Goal: Transaction & Acquisition: Book appointment/travel/reservation

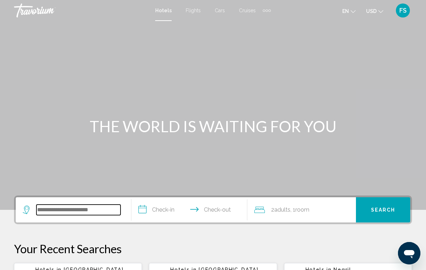
click at [102, 215] on input "Search widget" at bounding box center [78, 210] width 84 height 11
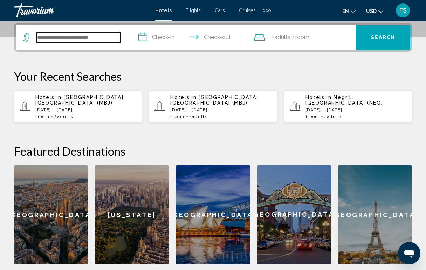
scroll to position [173, 0]
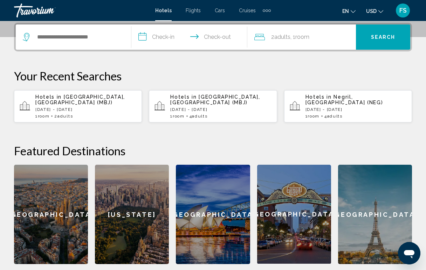
click at [90, 109] on p "[DATE] - [DATE]" at bounding box center [85, 109] width 101 height 5
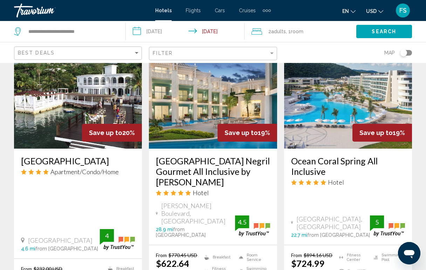
scroll to position [604, 0]
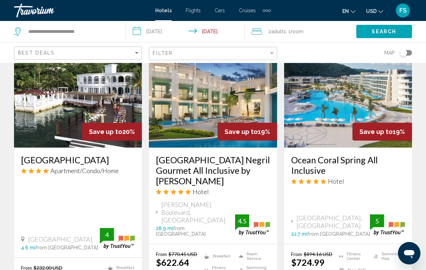
click at [91, 128] on span "Save up to" at bounding box center [105, 131] width 33 height 7
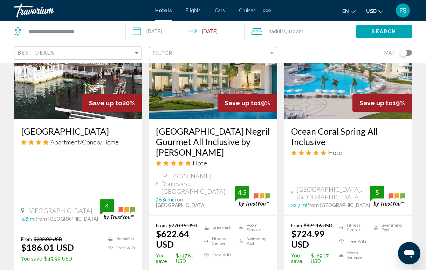
scroll to position [637, 0]
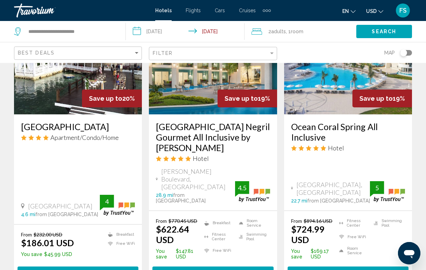
click at [51, 267] on button "Select Room" at bounding box center [78, 273] width 121 height 13
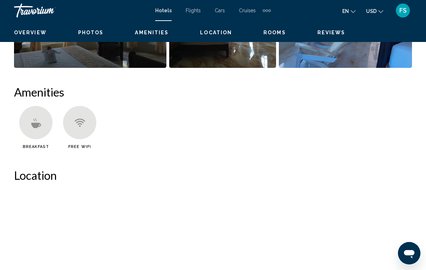
scroll to position [52, 0]
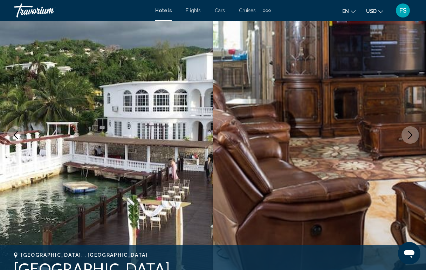
click at [414, 136] on icon "Next image" at bounding box center [410, 135] width 8 height 8
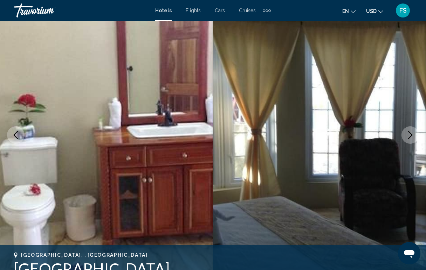
click at [414, 136] on icon "Next image" at bounding box center [410, 135] width 8 height 8
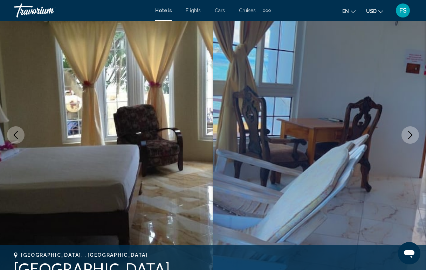
click at [414, 136] on icon "Next image" at bounding box center [410, 135] width 8 height 8
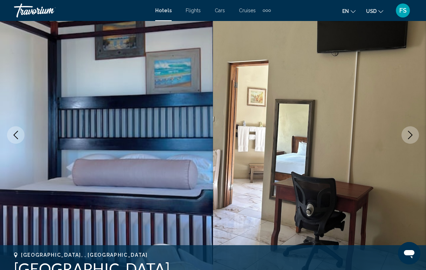
click at [414, 136] on icon "Next image" at bounding box center [410, 135] width 8 height 8
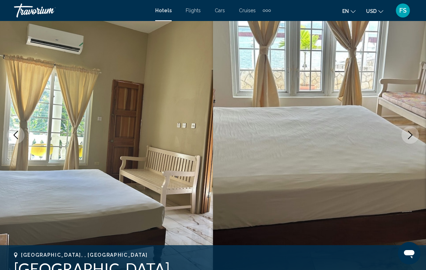
click at [414, 136] on icon "Next image" at bounding box center [410, 135] width 8 height 8
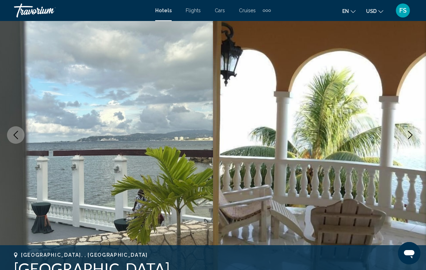
click at [414, 136] on icon "Next image" at bounding box center [410, 135] width 8 height 8
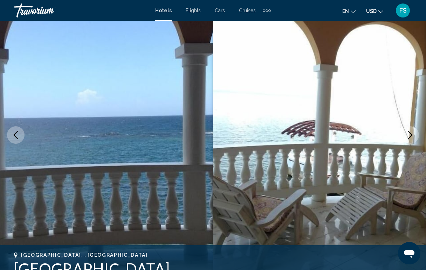
click at [414, 136] on icon "Next image" at bounding box center [410, 135] width 8 height 8
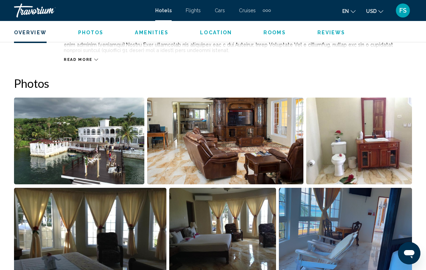
scroll to position [430, 0]
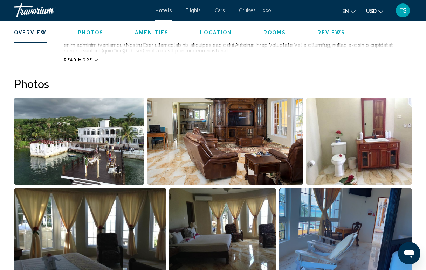
click at [110, 150] on img "Open full-screen image slider" at bounding box center [79, 141] width 130 height 87
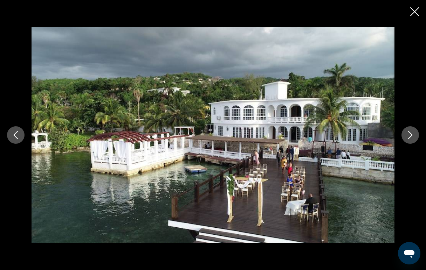
click at [413, 138] on icon "Next image" at bounding box center [410, 135] width 8 height 8
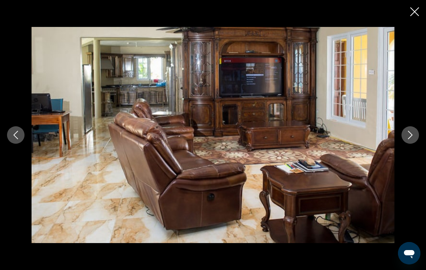
click at [413, 138] on icon "Next image" at bounding box center [410, 135] width 8 height 8
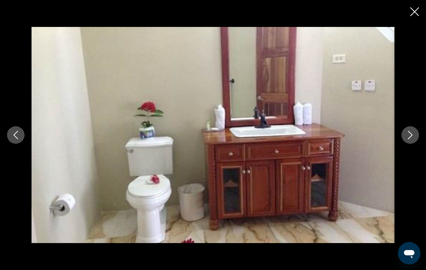
click at [413, 138] on icon "Next image" at bounding box center [410, 135] width 8 height 8
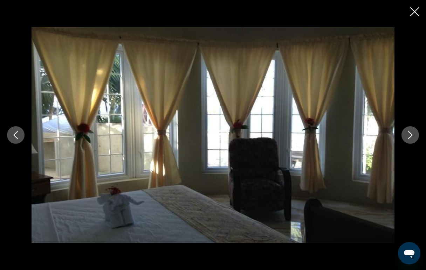
click at [413, 138] on icon "Next image" at bounding box center [410, 135] width 8 height 8
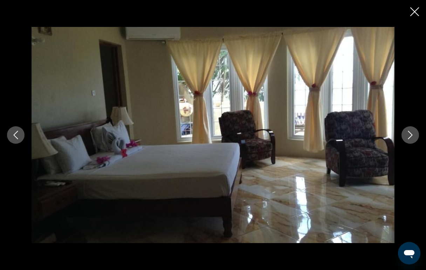
click at [412, 15] on icon "Close slideshow" at bounding box center [414, 11] width 9 height 9
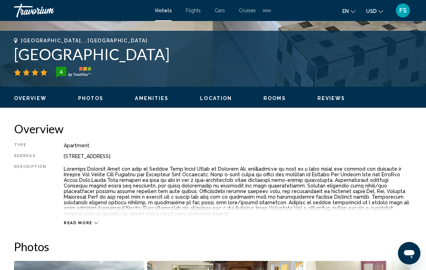
scroll to position [264, 0]
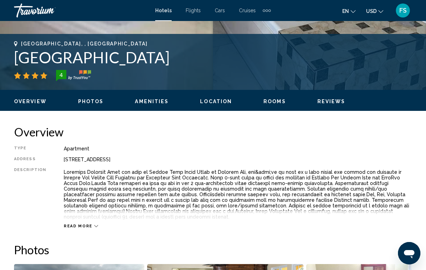
click at [89, 224] on div "Read more" at bounding box center [81, 226] width 34 height 5
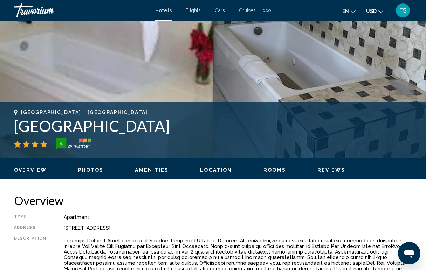
scroll to position [197, 0]
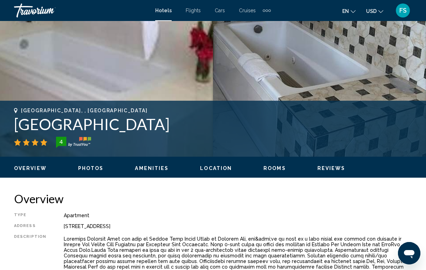
drag, startPoint x: 16, startPoint y: 124, endPoint x: 202, endPoint y: 129, distance: 186.4
click at [202, 129] on h1 "Waters Edge Guest House" at bounding box center [213, 124] width 398 height 18
copy h1 "Waters Edge Guest House"
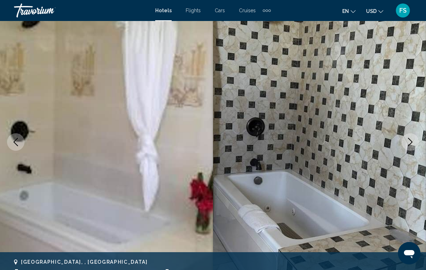
scroll to position [84, 0]
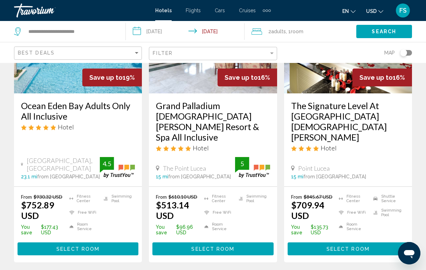
scroll to position [957, 0]
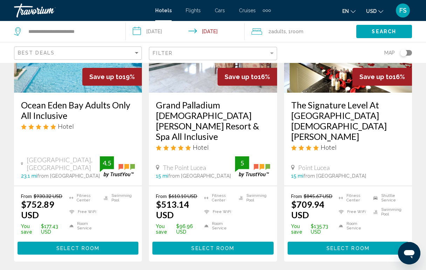
click at [192, 242] on button "Select Room" at bounding box center [212, 248] width 121 height 13
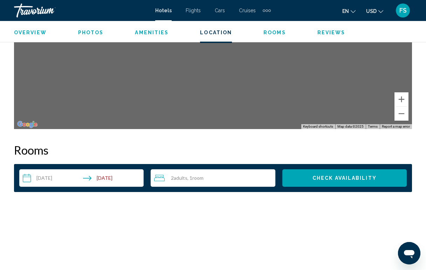
scroll to position [950, 0]
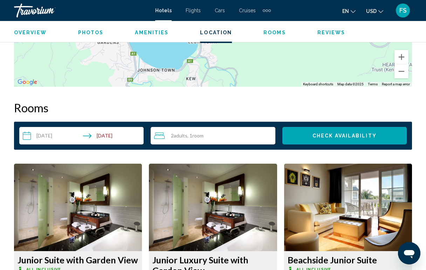
click at [212, 138] on div "2 Adult Adults , 1 Room rooms" at bounding box center [214, 136] width 121 height 8
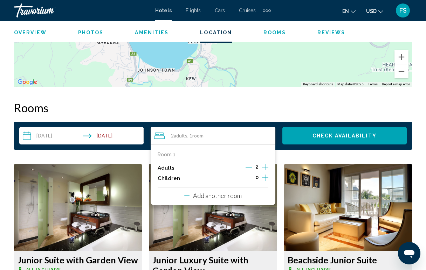
click at [265, 167] on icon "Increment adults" at bounding box center [265, 167] width 6 height 6
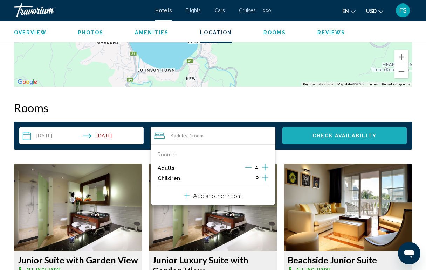
click at [312, 138] on button "Check Availability" at bounding box center [344, 136] width 124 height 18
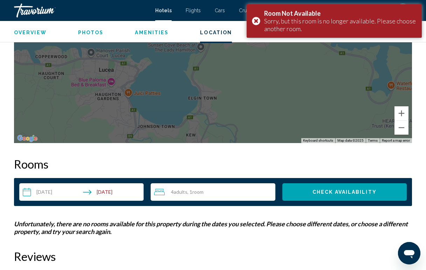
scroll to position [897, 0]
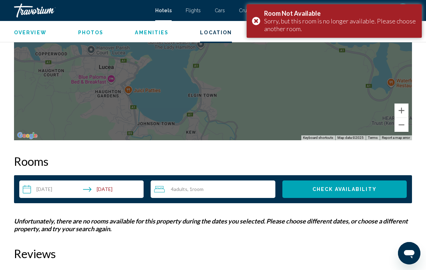
click at [260, 188] on div "4 Adult Adults , 1 Room rooms" at bounding box center [214, 189] width 121 height 8
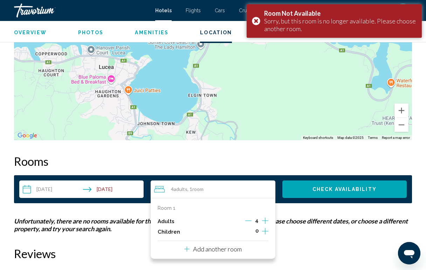
click at [250, 221] on icon "Decrement adults" at bounding box center [248, 221] width 6 height 6
click at [250, 221] on icon "Decrement adults" at bounding box center [249, 221] width 6 height 6
click at [313, 190] on span "Check Availability" at bounding box center [344, 190] width 64 height 6
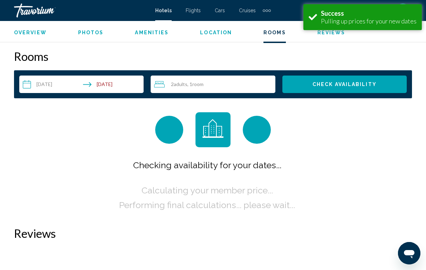
scroll to position [1009, 0]
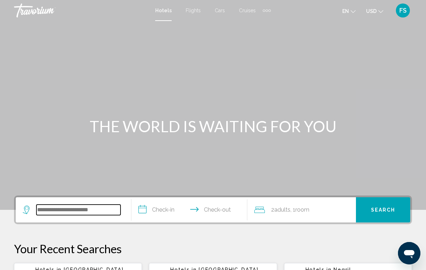
click at [56, 207] on input "Search widget" at bounding box center [78, 210] width 84 height 11
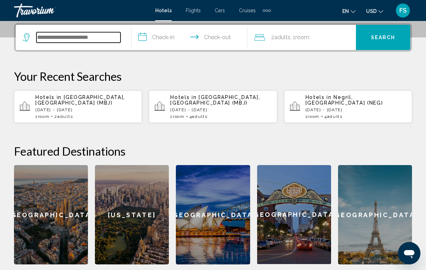
scroll to position [173, 0]
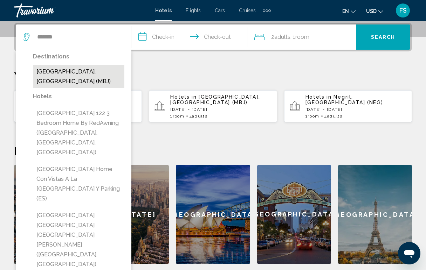
click at [100, 69] on button "[GEOGRAPHIC_DATA], [GEOGRAPHIC_DATA] (MBJ)" at bounding box center [78, 76] width 91 height 23
type input "**********"
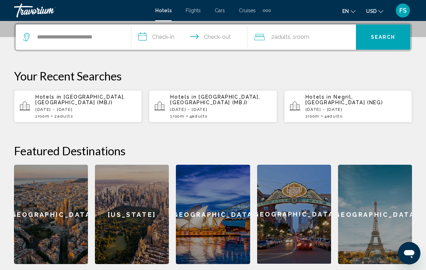
click at [173, 40] on input "**********" at bounding box center [190, 38] width 118 height 27
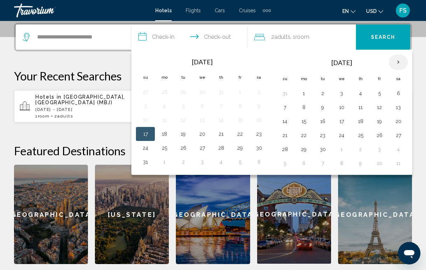
click at [401, 60] on th "Next month" at bounding box center [398, 62] width 19 height 15
click at [401, 61] on th "Next month" at bounding box center [398, 62] width 19 height 15
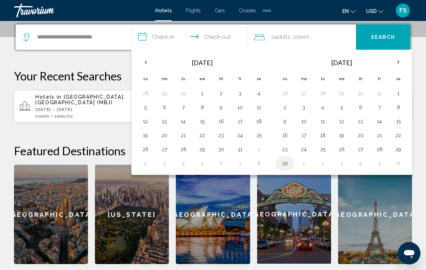
click at [287, 168] on td "30" at bounding box center [284, 164] width 19 height 14
click at [285, 166] on button "30" at bounding box center [284, 164] width 11 height 10
click at [322, 164] on button "2" at bounding box center [322, 164] width 11 height 10
type input "**********"
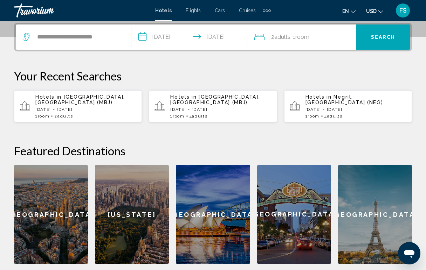
click at [378, 40] on span "Search" at bounding box center [383, 38] width 25 height 6
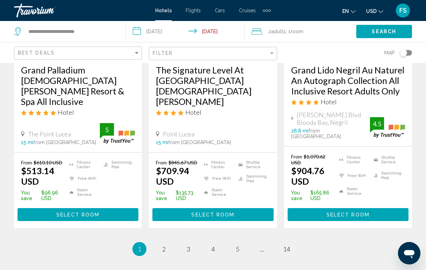
scroll to position [994, 0]
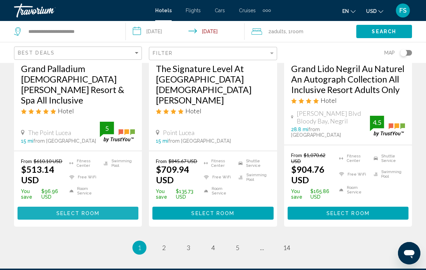
click at [84, 211] on span "Select Room" at bounding box center [77, 214] width 43 height 6
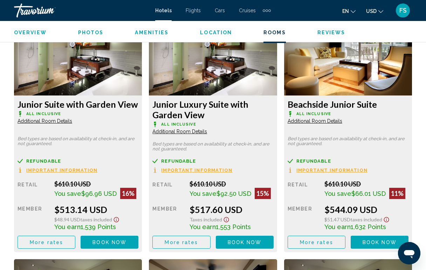
scroll to position [1109, 0]
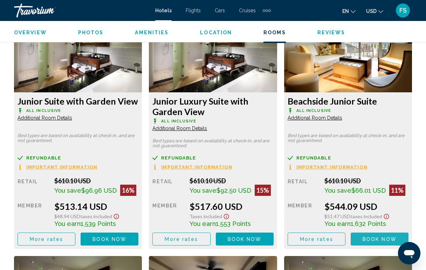
click at [373, 238] on span "Book now" at bounding box center [379, 240] width 34 height 6
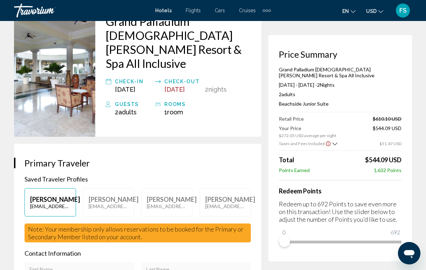
scroll to position [59, 0]
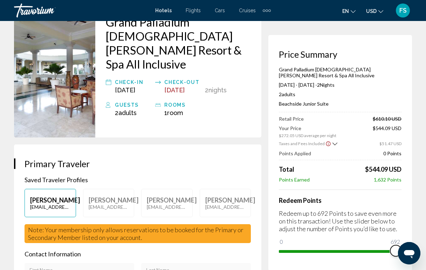
drag, startPoint x: 681, startPoint y: 486, endPoint x: 405, endPoint y: 250, distance: 363.1
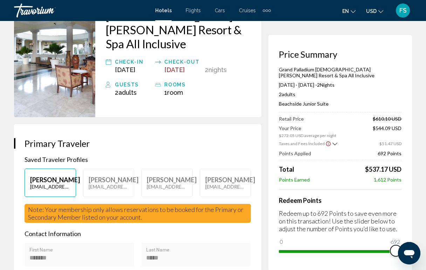
scroll to position [16, 0]
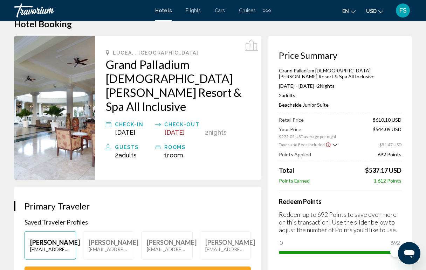
scroll to position [52, 0]
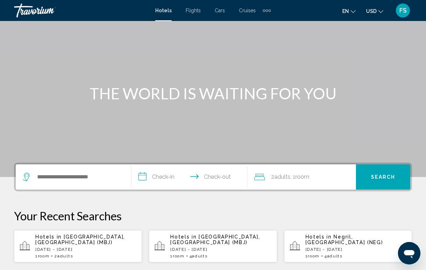
scroll to position [34, 0]
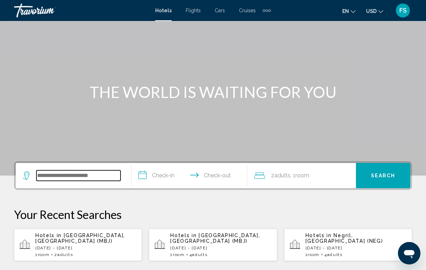
click at [54, 178] on input "Search widget" at bounding box center [78, 176] width 84 height 11
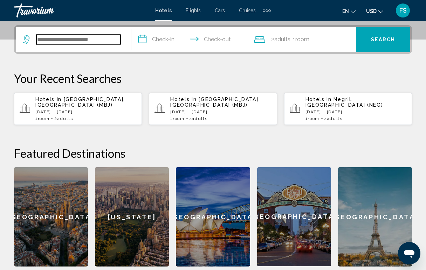
scroll to position [173, 0]
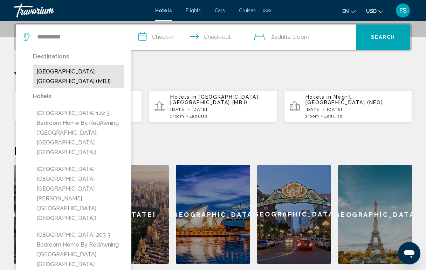
click at [76, 74] on button "[GEOGRAPHIC_DATA], [GEOGRAPHIC_DATA] (MBJ)" at bounding box center [78, 76] width 91 height 23
type input "**********"
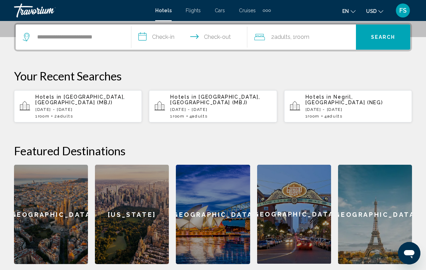
click at [165, 40] on input "**********" at bounding box center [190, 38] width 118 height 27
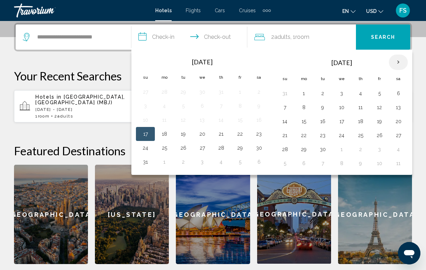
click at [399, 63] on th "Next month" at bounding box center [398, 62] width 19 height 15
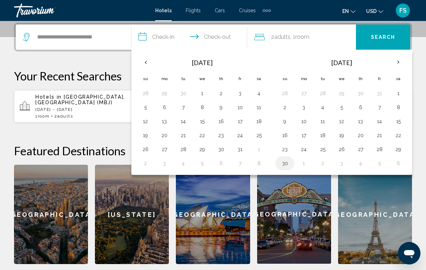
click at [286, 164] on button "30" at bounding box center [284, 164] width 11 height 10
click at [325, 164] on button "2" at bounding box center [322, 164] width 11 height 10
type input "**********"
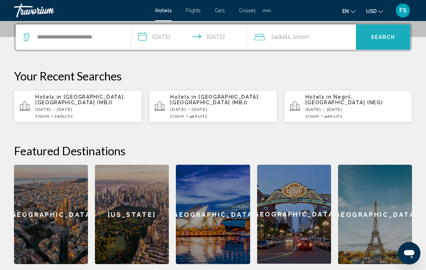
click at [381, 39] on span "Search" at bounding box center [383, 38] width 25 height 6
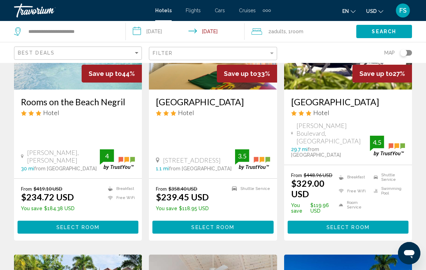
scroll to position [115, 0]
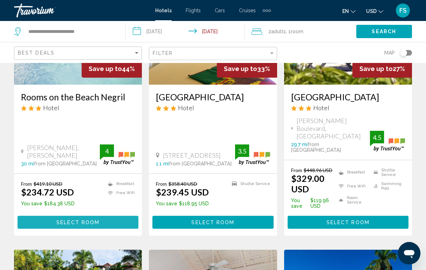
click at [78, 220] on span "Select Room" at bounding box center [77, 223] width 43 height 6
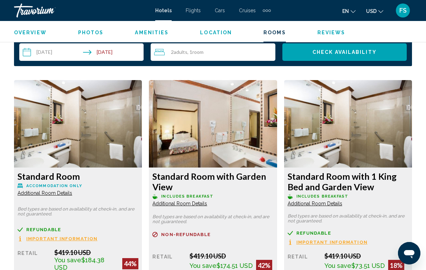
scroll to position [1023, 0]
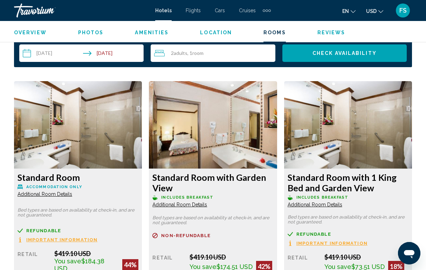
click at [142, 143] on img "Main content" at bounding box center [78, 125] width 128 height 88
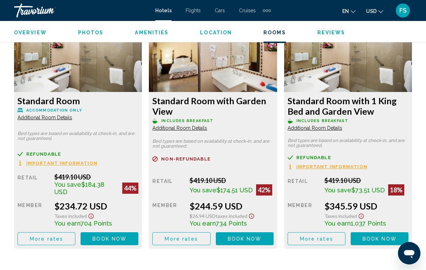
scroll to position [1100, 0]
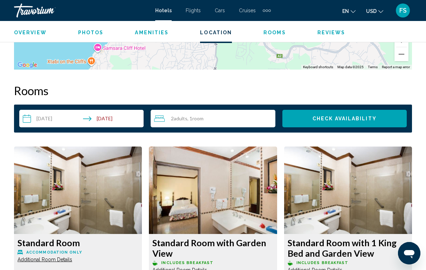
click at [142, 196] on img "Main content" at bounding box center [78, 191] width 128 height 88
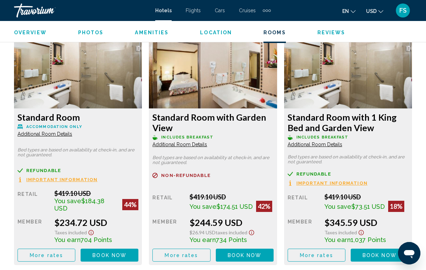
scroll to position [1083, 0]
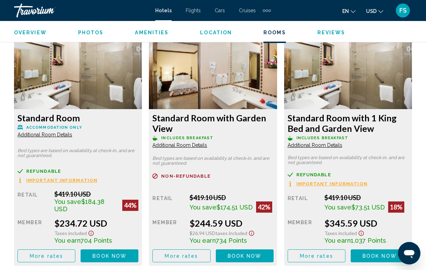
click at [142, 86] on img "Main content" at bounding box center [78, 66] width 128 height 88
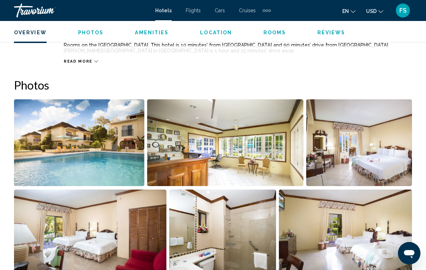
scroll to position [418, 0]
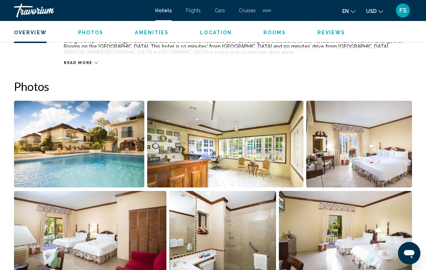
click at [129, 132] on img "Open full-screen image slider" at bounding box center [79, 144] width 130 height 87
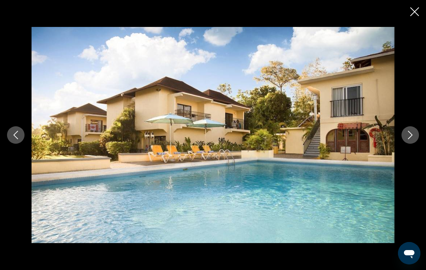
click at [409, 138] on icon "Next image" at bounding box center [410, 135] width 5 height 8
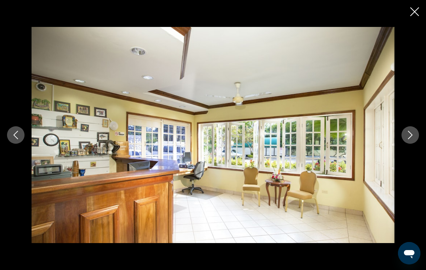
click at [409, 138] on icon "Next image" at bounding box center [410, 135] width 5 height 8
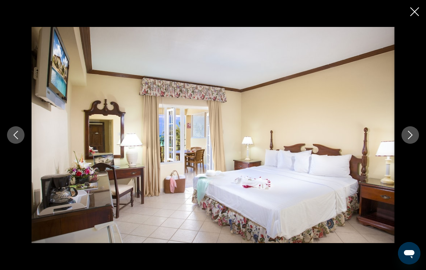
click at [409, 138] on icon "Next image" at bounding box center [410, 135] width 5 height 8
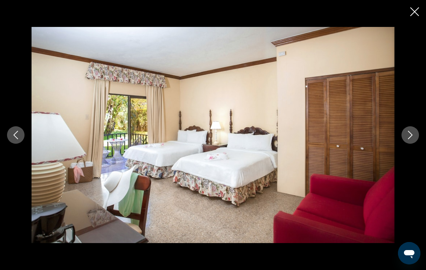
click at [409, 138] on icon "Next image" at bounding box center [410, 135] width 5 height 8
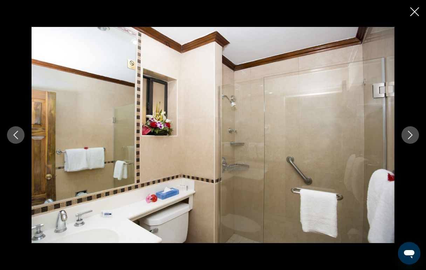
click at [17, 140] on button "Previous image" at bounding box center [16, 135] width 18 height 18
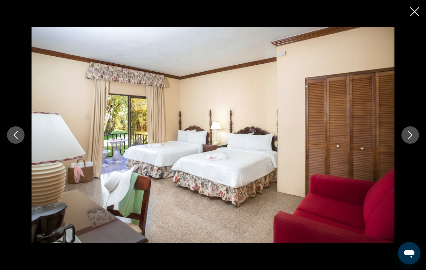
click at [407, 141] on button "Next image" at bounding box center [410, 135] width 18 height 18
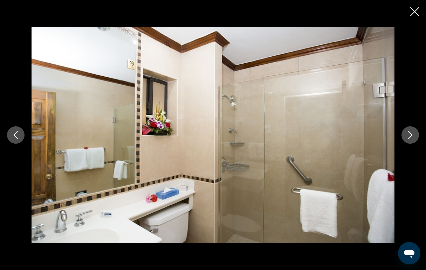
click at [407, 141] on button "Next image" at bounding box center [410, 135] width 18 height 18
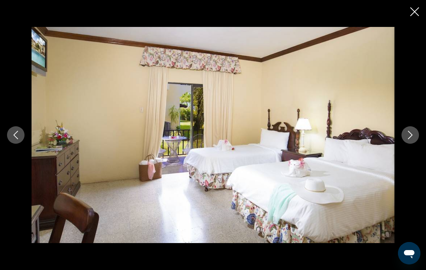
click at [407, 141] on button "Next image" at bounding box center [410, 135] width 18 height 18
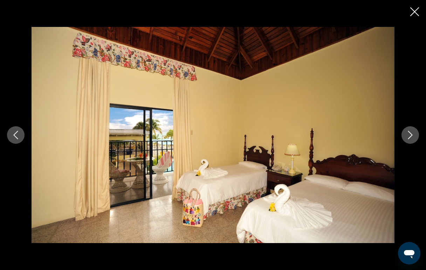
click at [407, 141] on button "Next image" at bounding box center [410, 135] width 18 height 18
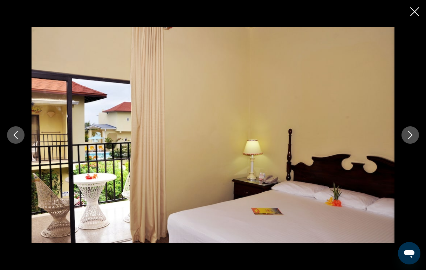
click at [407, 141] on button "Next image" at bounding box center [410, 135] width 18 height 18
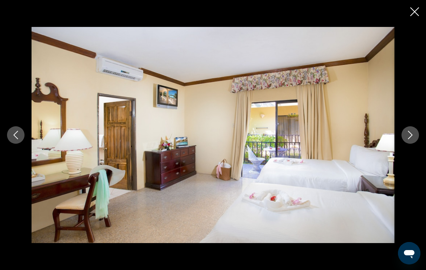
click at [407, 141] on button "Next image" at bounding box center [410, 135] width 18 height 18
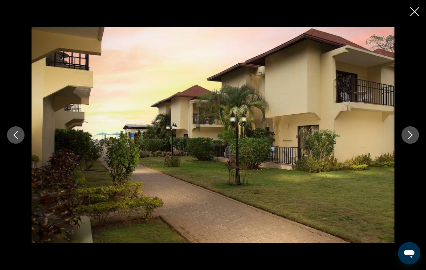
click at [407, 141] on button "Next image" at bounding box center [410, 135] width 18 height 18
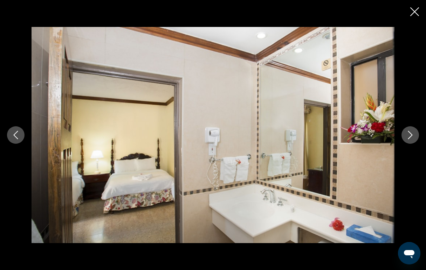
click at [407, 141] on button "Next image" at bounding box center [410, 135] width 18 height 18
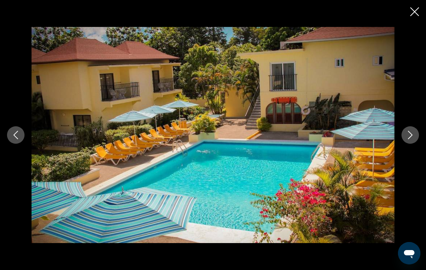
click at [407, 141] on button "Next image" at bounding box center [410, 135] width 18 height 18
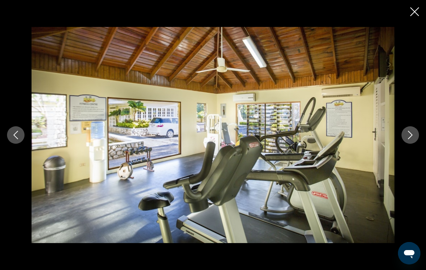
click at [407, 141] on button "Next image" at bounding box center [410, 135] width 18 height 18
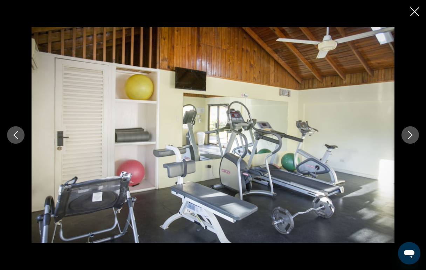
click at [407, 141] on button "Next image" at bounding box center [410, 135] width 18 height 18
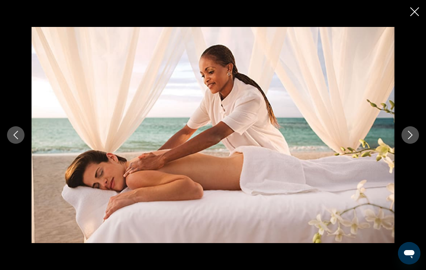
click at [407, 141] on button "Next image" at bounding box center [410, 135] width 18 height 18
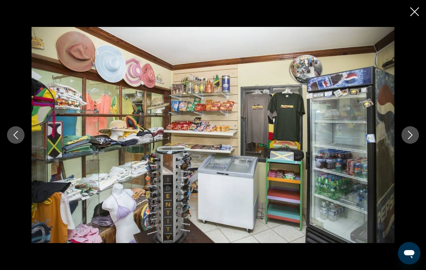
click at [407, 141] on button "Next image" at bounding box center [410, 135] width 18 height 18
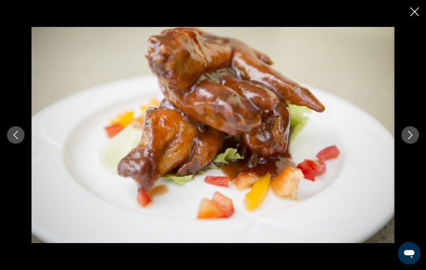
click at [407, 141] on button "Next image" at bounding box center [410, 135] width 18 height 18
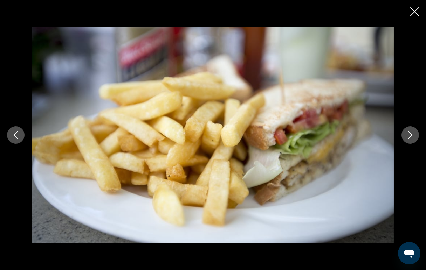
click at [407, 141] on button "Next image" at bounding box center [410, 135] width 18 height 18
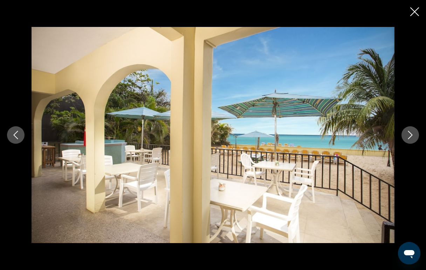
click at [407, 141] on button "Next image" at bounding box center [410, 135] width 18 height 18
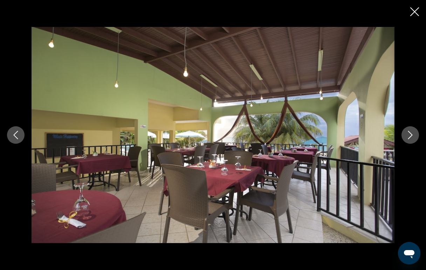
click at [407, 141] on button "Next image" at bounding box center [410, 135] width 18 height 18
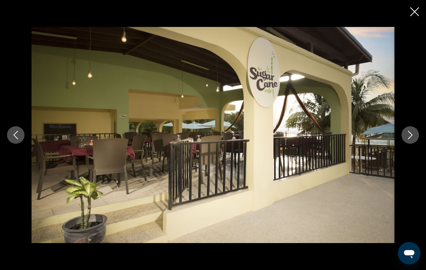
click at [407, 141] on button "Next image" at bounding box center [410, 135] width 18 height 18
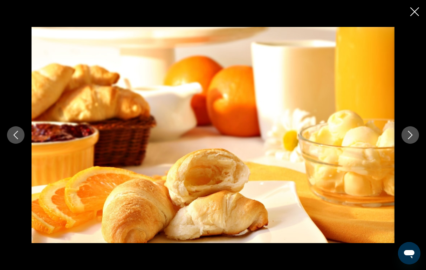
click at [407, 141] on button "Next image" at bounding box center [410, 135] width 18 height 18
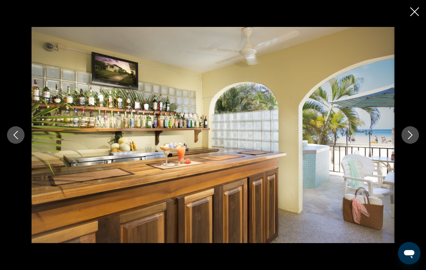
click at [407, 141] on button "Next image" at bounding box center [410, 135] width 18 height 18
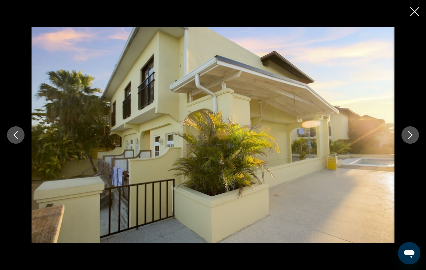
click at [413, 16] on icon "Close slideshow" at bounding box center [414, 11] width 9 height 9
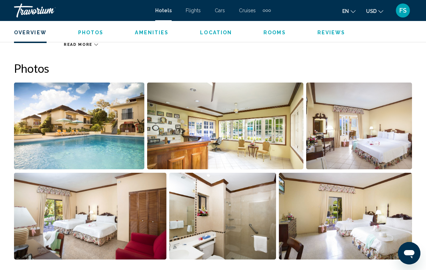
scroll to position [434, 0]
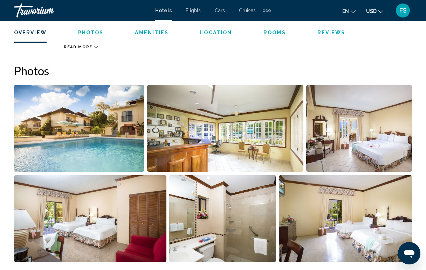
click at [328, 32] on span "Reviews" at bounding box center [331, 33] width 28 height 6
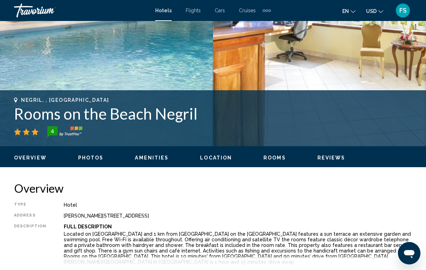
scroll to position [206, 0]
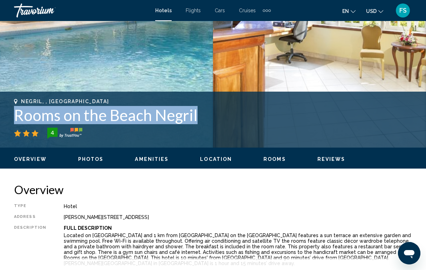
drag, startPoint x: 12, startPoint y: 117, endPoint x: 199, endPoint y: 122, distance: 186.4
click at [199, 122] on div "Negril, , Jamaica Rooms on the Beach Negril 4 Address Norman Manley Blvd, Negri…" at bounding box center [213, 120] width 426 height 42
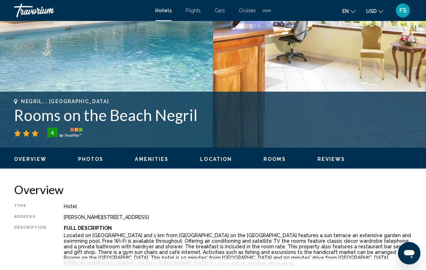
click at [255, 131] on div "4" at bounding box center [213, 133] width 398 height 11
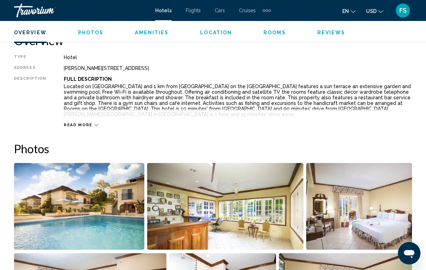
scroll to position [356, 0]
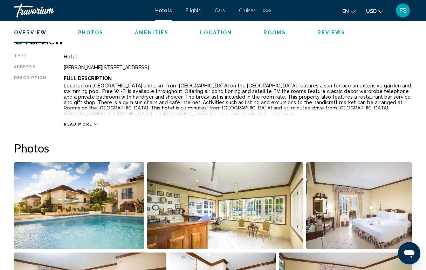
click at [94, 123] on icon "Main content" at bounding box center [96, 125] width 4 height 4
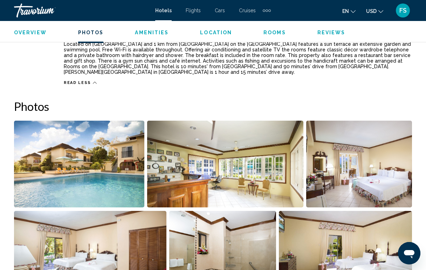
scroll to position [222, 0]
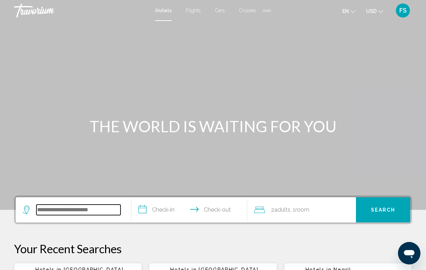
click at [53, 213] on input "Search widget" at bounding box center [78, 210] width 84 height 11
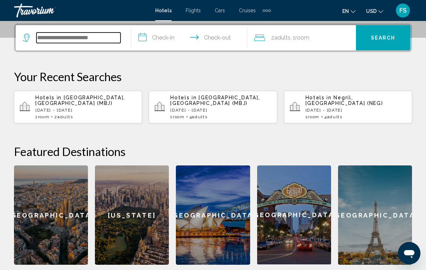
scroll to position [173, 0]
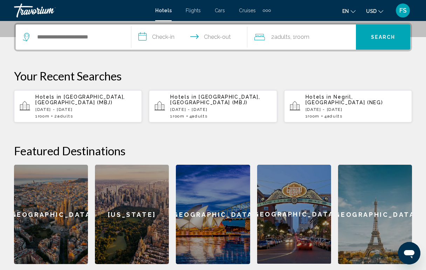
click at [76, 101] on p "Hotels in [GEOGRAPHIC_DATA], [GEOGRAPHIC_DATA] (MBJ)" at bounding box center [85, 99] width 101 height 11
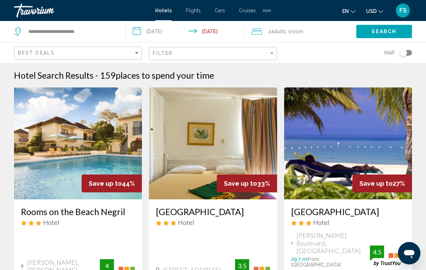
click at [177, 33] on input "**********" at bounding box center [187, 32] width 122 height 23
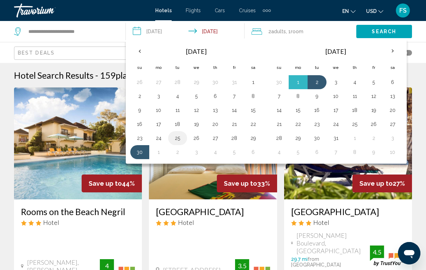
click at [179, 140] on button "25" at bounding box center [177, 138] width 11 height 10
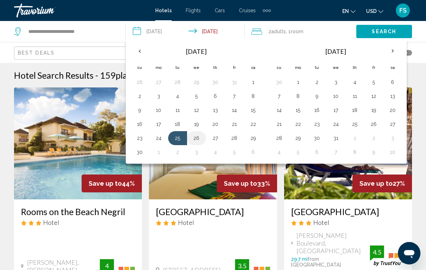
click at [193, 142] on button "26" at bounding box center [196, 138] width 11 height 10
type input "**********"
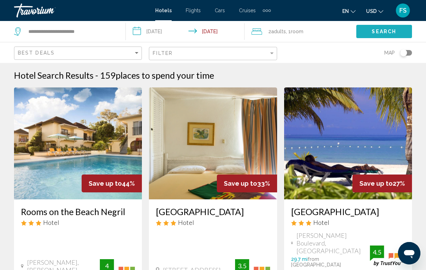
click at [368, 32] on button "Search" at bounding box center [384, 31] width 56 height 13
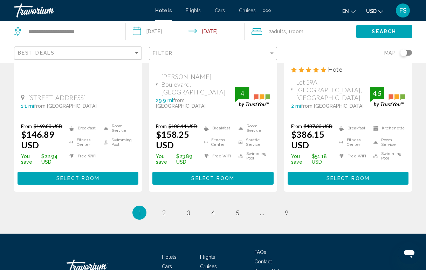
scroll to position [1072, 0]
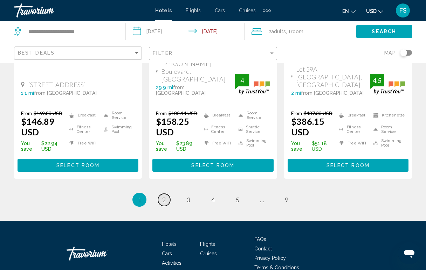
click at [163, 196] on span "2" at bounding box center [164, 200] width 4 height 8
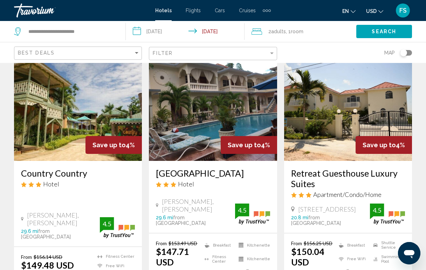
scroll to position [881, 0]
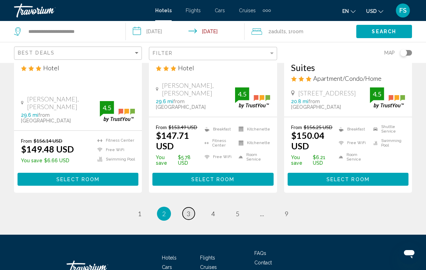
click at [188, 210] on span "3" at bounding box center [189, 214] width 4 height 8
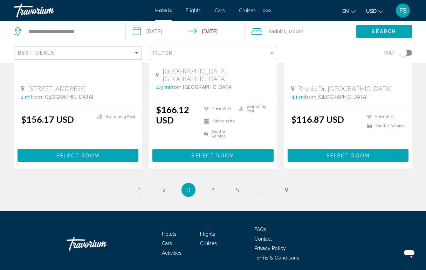
scroll to position [1013, 0]
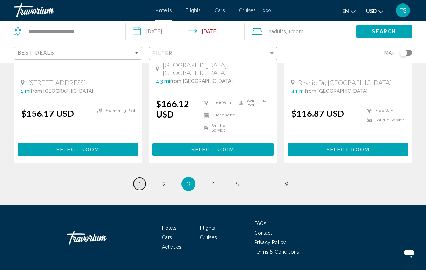
click at [139, 180] on span "1" at bounding box center [140, 184] width 4 height 8
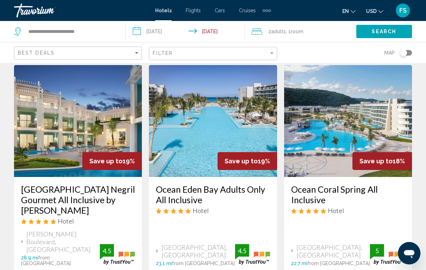
scroll to position [267, 0]
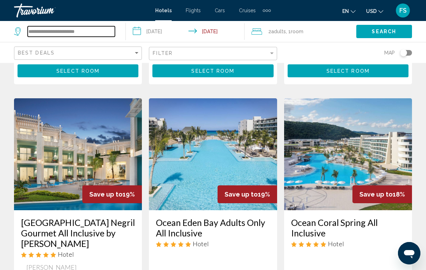
click at [50, 32] on input "**********" at bounding box center [71, 31] width 87 height 11
click at [96, 32] on input "**********" at bounding box center [71, 31] width 87 height 11
type input "*"
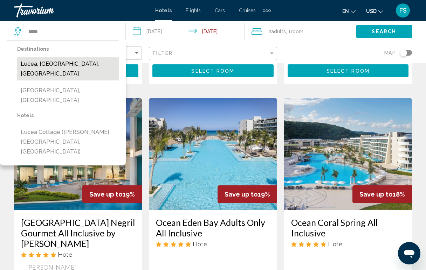
click at [89, 65] on button "Lucea, [GEOGRAPHIC_DATA], [GEOGRAPHIC_DATA]" at bounding box center [68, 68] width 102 height 23
type input "**********"
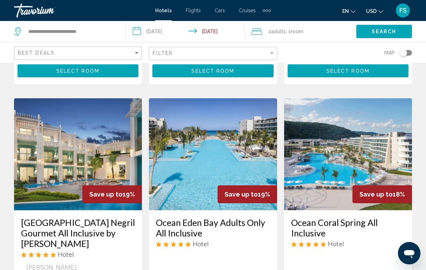
click at [373, 30] on span "Search" at bounding box center [384, 32] width 25 height 6
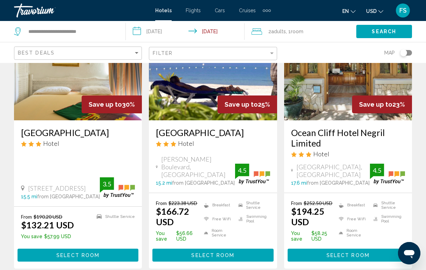
scroll to position [81, 0]
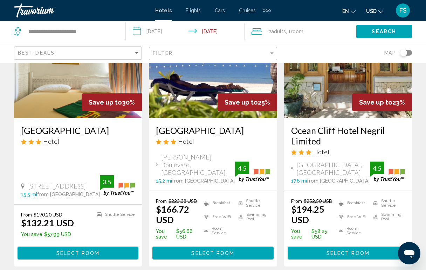
click at [80, 112] on img "Main content" at bounding box center [78, 62] width 128 height 112
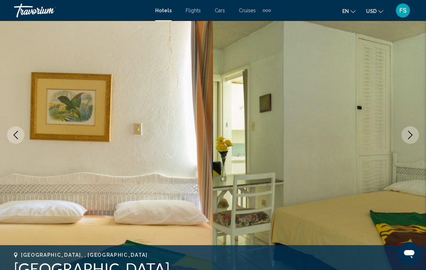
click at [415, 139] on button "Next image" at bounding box center [410, 135] width 18 height 18
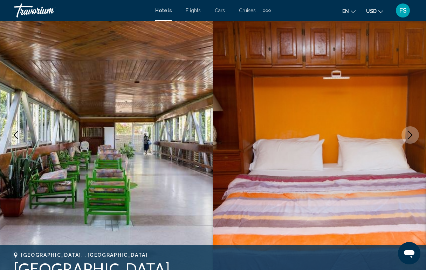
click at [415, 139] on button "Next image" at bounding box center [410, 135] width 18 height 18
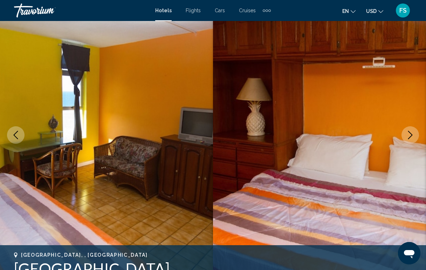
click at [415, 139] on button "Next image" at bounding box center [410, 135] width 18 height 18
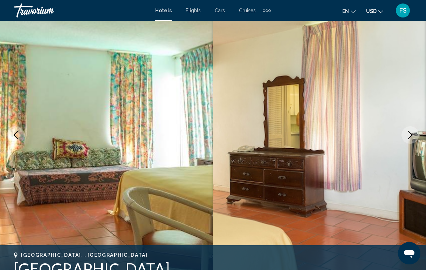
click at [415, 139] on button "Next image" at bounding box center [410, 135] width 18 height 18
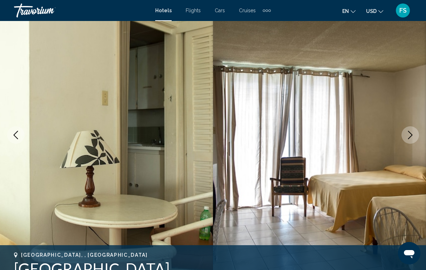
click at [415, 139] on button "Next image" at bounding box center [410, 135] width 18 height 18
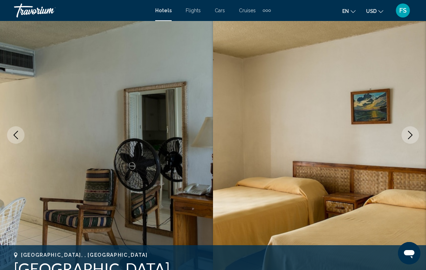
click at [415, 139] on button "Next image" at bounding box center [410, 135] width 18 height 18
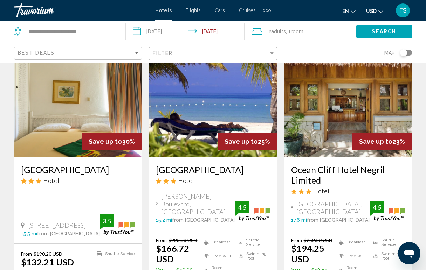
scroll to position [42, 0]
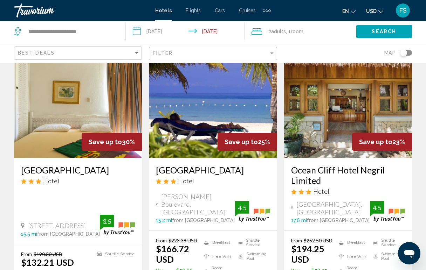
click at [335, 126] on img "Main content" at bounding box center [348, 102] width 128 height 112
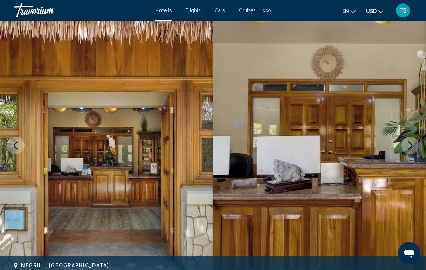
scroll to position [52, 0]
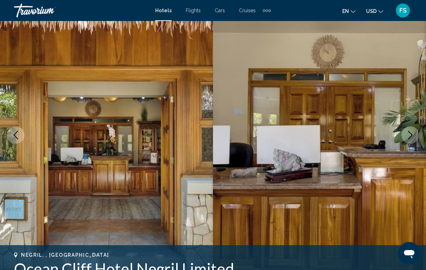
click at [412, 137] on icon "Next image" at bounding box center [410, 135] width 8 height 8
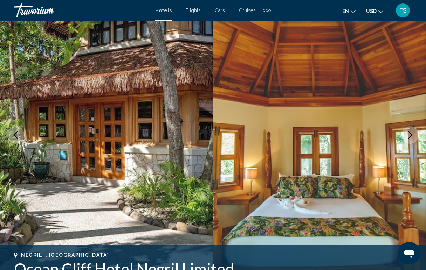
click at [412, 137] on icon "Next image" at bounding box center [410, 135] width 8 height 8
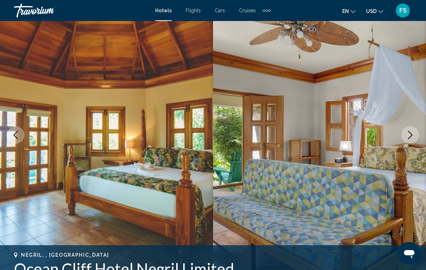
click at [412, 137] on icon "Next image" at bounding box center [410, 135] width 8 height 8
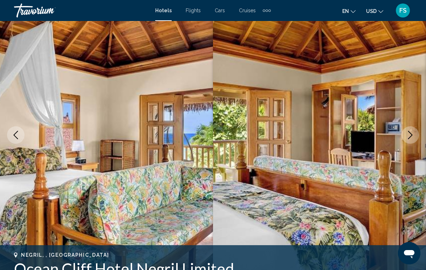
click at [412, 137] on icon "Next image" at bounding box center [410, 135] width 8 height 8
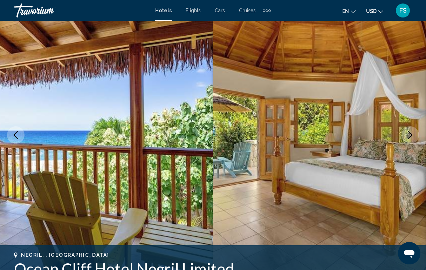
click at [412, 137] on icon "Next image" at bounding box center [410, 135] width 8 height 8
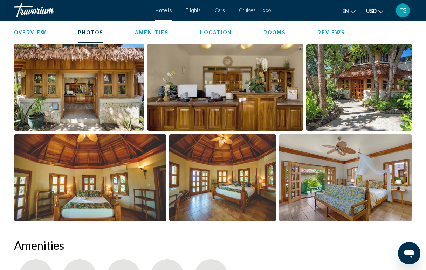
scroll to position [469, 0]
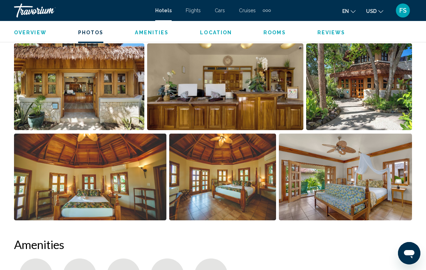
click at [113, 106] on img "Open full-screen image slider" at bounding box center [79, 86] width 130 height 87
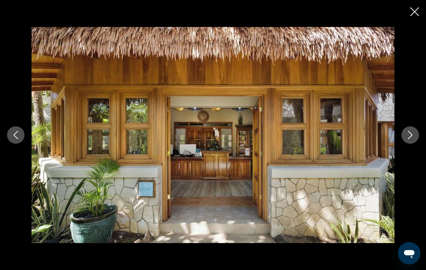
click at [407, 140] on button "Next image" at bounding box center [410, 135] width 18 height 18
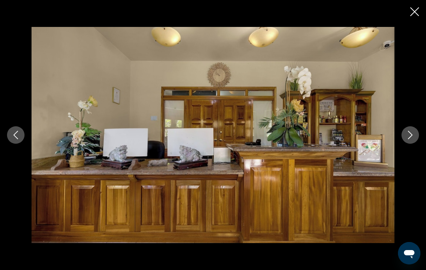
click at [407, 140] on button "Next image" at bounding box center [410, 135] width 18 height 18
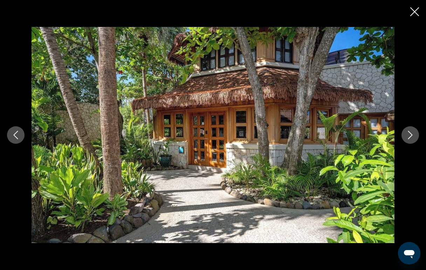
click at [407, 140] on button "Next image" at bounding box center [410, 135] width 18 height 18
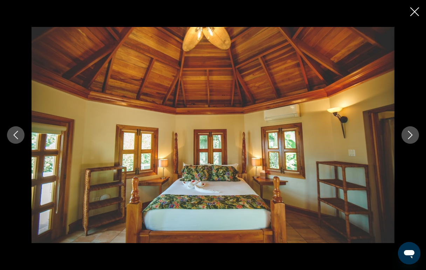
click at [407, 140] on button "Next image" at bounding box center [410, 135] width 18 height 18
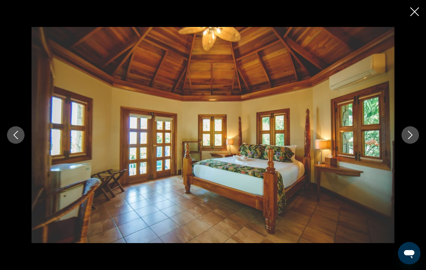
click at [407, 140] on button "Next image" at bounding box center [410, 135] width 18 height 18
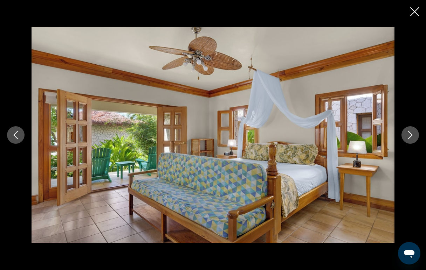
click at [407, 140] on button "Next image" at bounding box center [410, 135] width 18 height 18
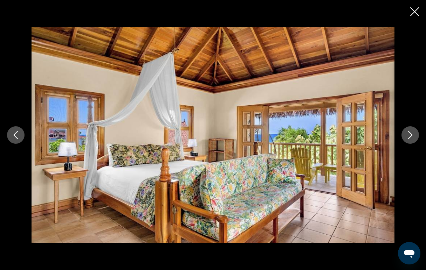
click at [407, 140] on button "Next image" at bounding box center [410, 135] width 18 height 18
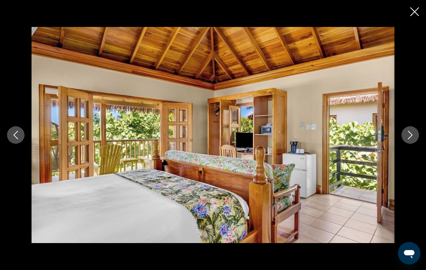
click at [407, 140] on button "Next image" at bounding box center [410, 135] width 18 height 18
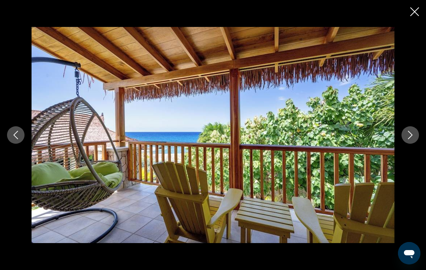
click at [407, 140] on button "Next image" at bounding box center [410, 135] width 18 height 18
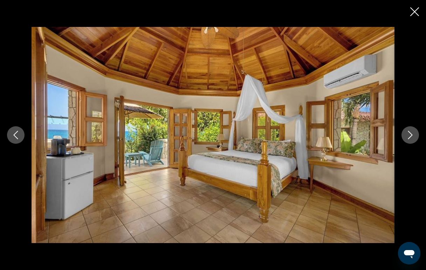
click at [412, 16] on icon "Close slideshow" at bounding box center [414, 11] width 9 height 9
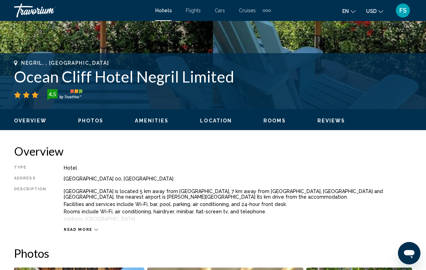
scroll to position [237, 0]
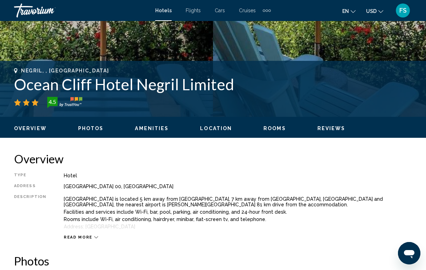
click at [79, 237] on span "Read more" at bounding box center [78, 237] width 29 height 5
click at [151, 130] on span "Amenities" at bounding box center [152, 129] width 34 height 6
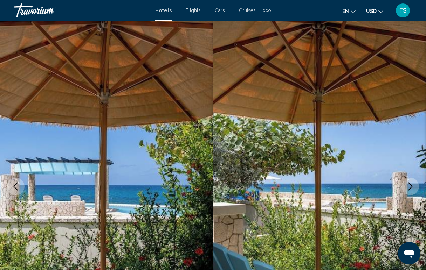
scroll to position [0, 0]
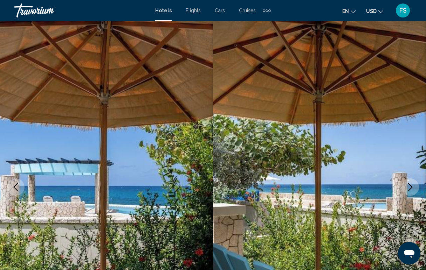
click at [337, 146] on img "Main content" at bounding box center [319, 187] width 213 height 333
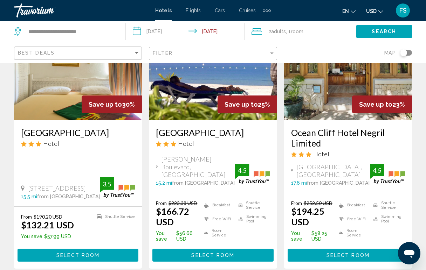
scroll to position [84, 0]
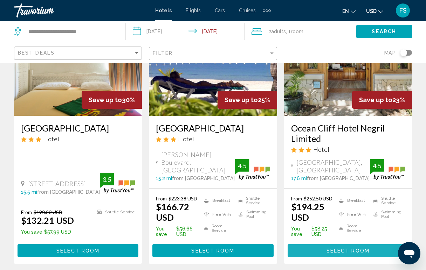
click at [334, 252] on span "Select Room" at bounding box center [347, 251] width 43 height 6
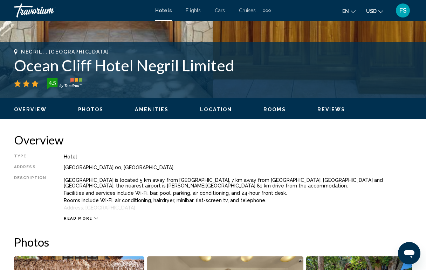
scroll to position [256, 0]
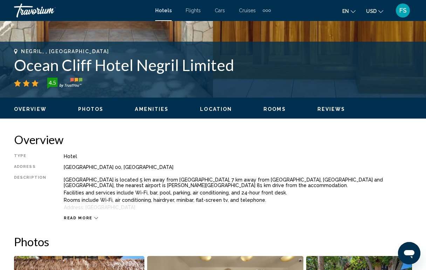
click at [328, 111] on span "Reviews" at bounding box center [331, 109] width 28 height 6
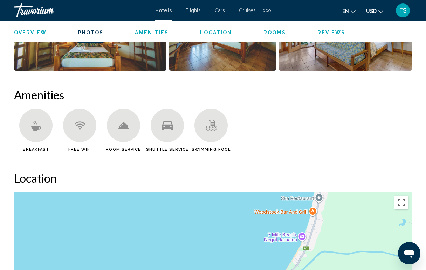
scroll to position [618, 0]
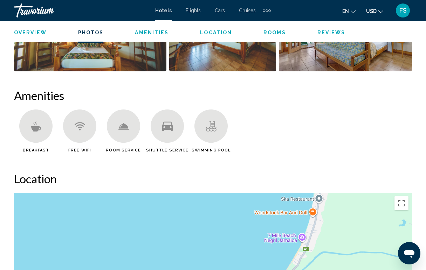
click at [326, 33] on span "Reviews" at bounding box center [331, 33] width 28 height 6
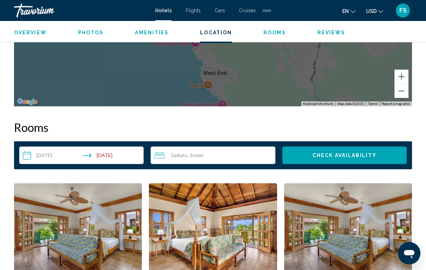
scroll to position [918, 0]
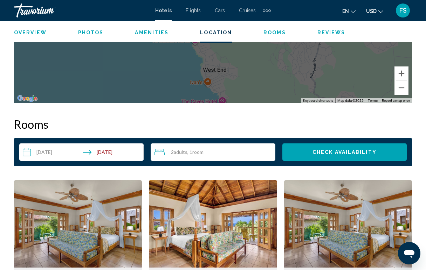
click at [59, 150] on input "**********" at bounding box center [82, 154] width 127 height 20
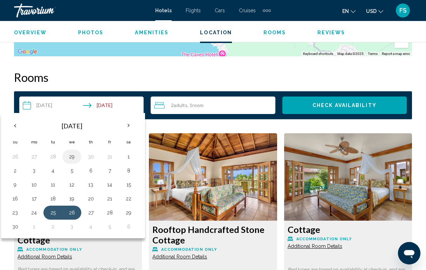
scroll to position [967, 0]
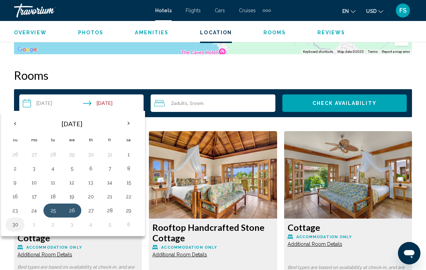
click at [15, 226] on button "30" at bounding box center [14, 225] width 11 height 10
click at [54, 225] on button "2" at bounding box center [52, 225] width 11 height 10
type input "**********"
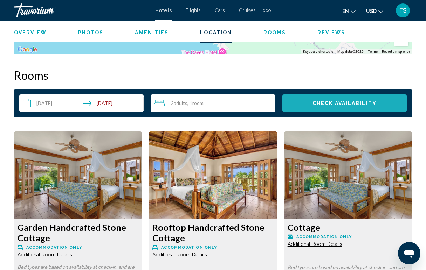
click at [334, 105] on span "Check Availability" at bounding box center [344, 104] width 64 height 6
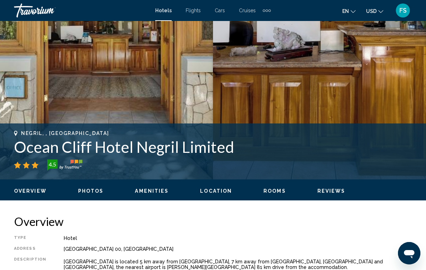
scroll to position [172, 0]
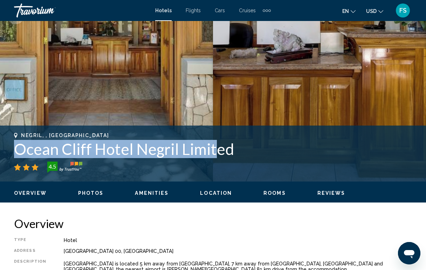
drag, startPoint x: 17, startPoint y: 149, endPoint x: 210, endPoint y: 158, distance: 193.9
click at [210, 158] on h1 "Ocean Cliff Hotel Negril Limited" at bounding box center [213, 149] width 398 height 18
copy h1 "Ocean Cliff Hotel Negril Limit"
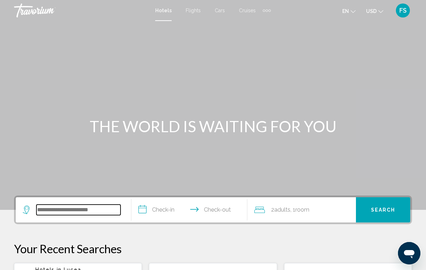
click at [89, 215] on input "Search widget" at bounding box center [78, 210] width 84 height 11
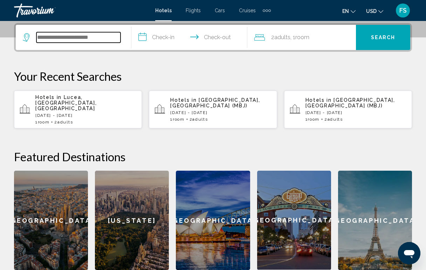
scroll to position [173, 0]
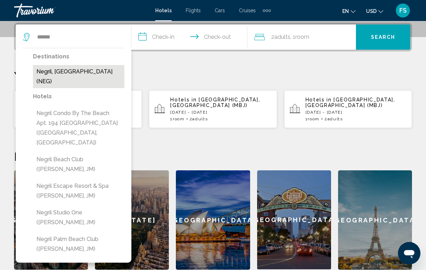
click at [68, 69] on button "Negril, Jamaica (NEG)" at bounding box center [78, 76] width 91 height 23
type input "**********"
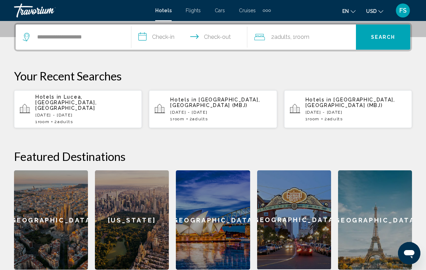
click at [165, 40] on input "**********" at bounding box center [190, 38] width 118 height 27
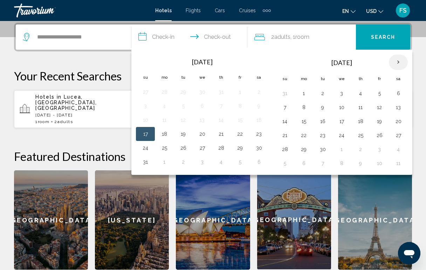
click at [400, 62] on th "Next month" at bounding box center [398, 62] width 19 height 15
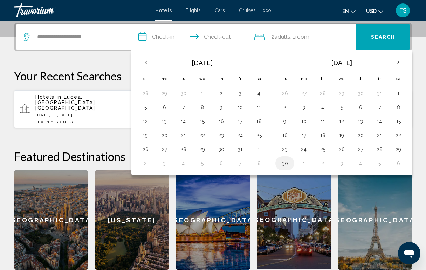
click at [286, 163] on button "30" at bounding box center [284, 164] width 11 height 10
click at [320, 164] on button "2" at bounding box center [322, 164] width 11 height 10
type input "**********"
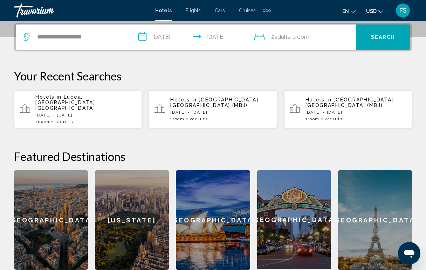
click at [377, 40] on span "Search" at bounding box center [383, 38] width 25 height 6
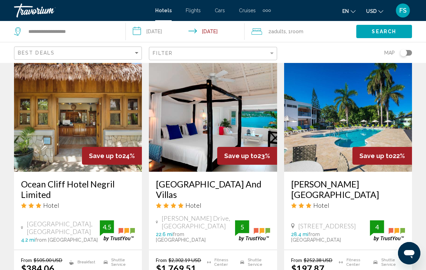
scroll to position [578, 0]
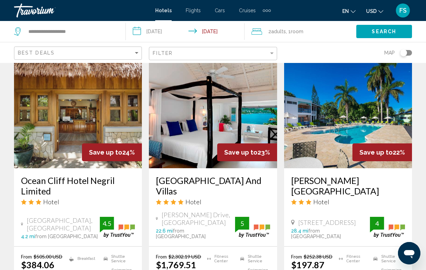
click at [89, 110] on img "Main content" at bounding box center [78, 112] width 128 height 112
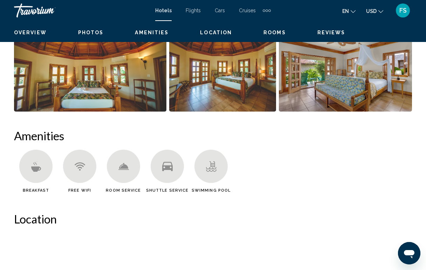
scroll to position [52, 0]
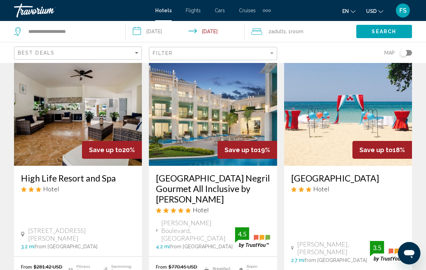
scroll to position [858, 0]
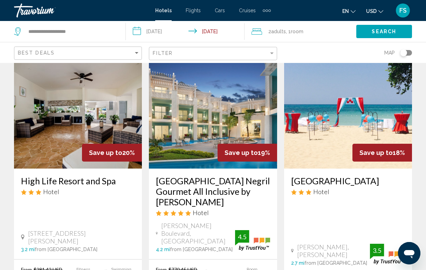
click at [80, 114] on img "Main content" at bounding box center [78, 113] width 128 height 112
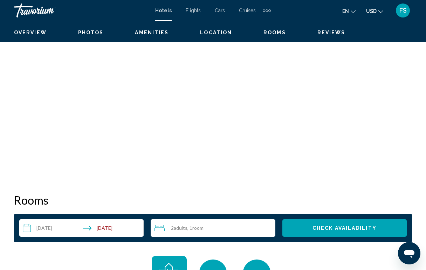
scroll to position [52, 0]
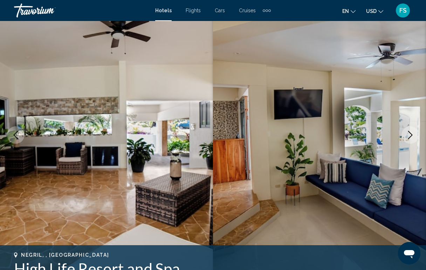
click at [410, 137] on icon "Next image" at bounding box center [410, 135] width 8 height 8
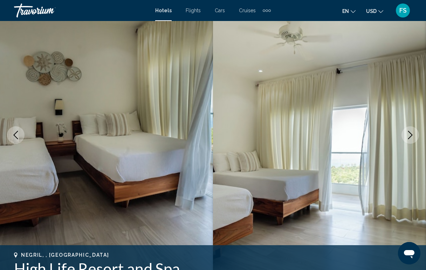
click at [410, 137] on icon "Next image" at bounding box center [410, 135] width 8 height 8
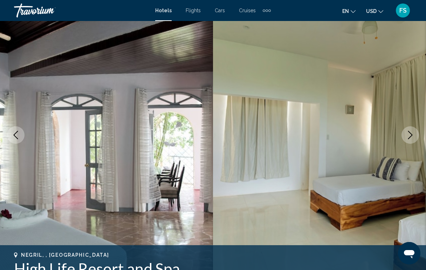
click at [410, 137] on icon "Next image" at bounding box center [410, 135] width 8 height 8
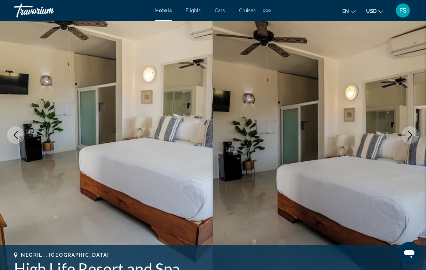
click at [410, 137] on icon "Next image" at bounding box center [410, 135] width 8 height 8
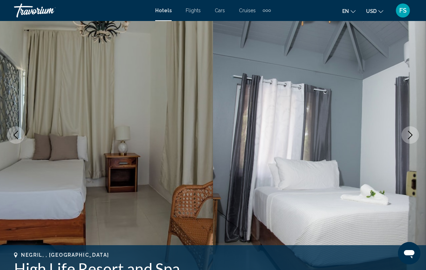
click at [410, 137] on icon "Next image" at bounding box center [410, 135] width 8 height 8
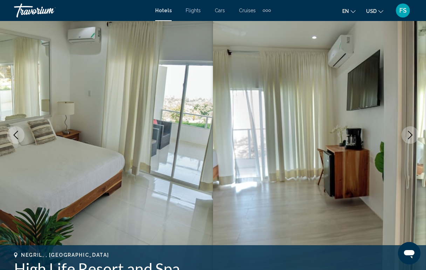
click at [410, 137] on icon "Next image" at bounding box center [410, 135] width 8 height 8
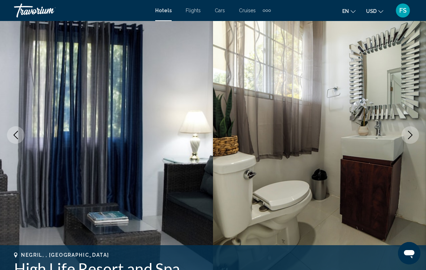
click at [410, 137] on icon "Next image" at bounding box center [410, 135] width 8 height 8
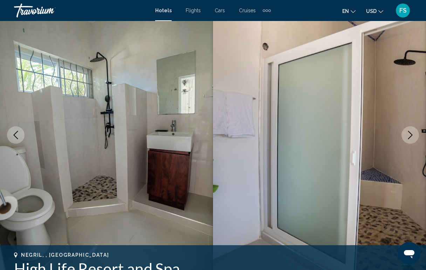
click at [410, 137] on icon "Next image" at bounding box center [410, 135] width 8 height 8
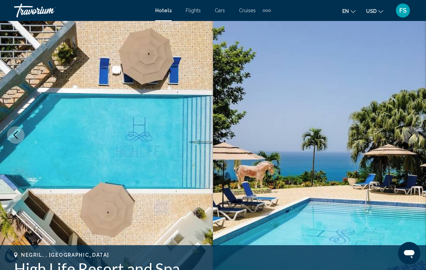
click at [410, 137] on icon "Next image" at bounding box center [410, 135] width 8 height 8
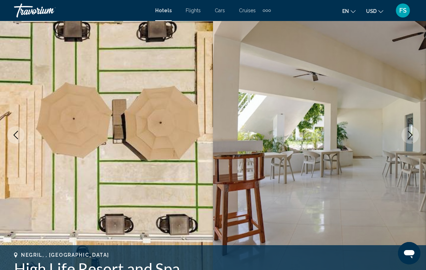
click at [15, 134] on icon "Previous image" at bounding box center [16, 135] width 8 height 8
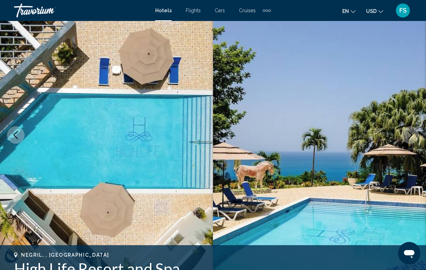
click at [411, 136] on icon "Next image" at bounding box center [410, 135] width 5 height 8
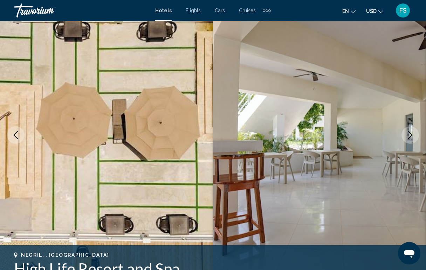
click at [411, 136] on icon "Next image" at bounding box center [410, 135] width 5 height 8
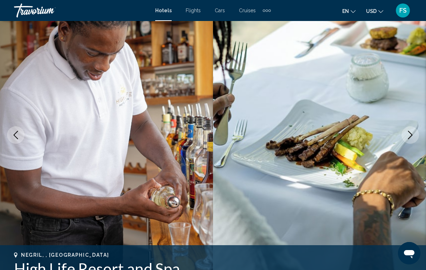
click at [411, 136] on icon "Next image" at bounding box center [410, 135] width 5 height 8
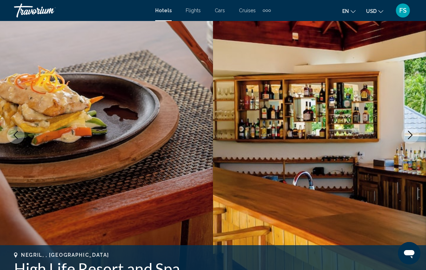
click at [411, 136] on icon "Next image" at bounding box center [410, 135] width 5 height 8
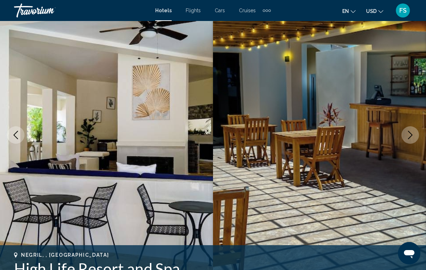
click at [411, 136] on icon "Next image" at bounding box center [410, 135] width 5 height 8
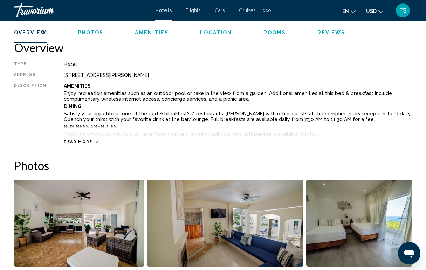
scroll to position [349, 0]
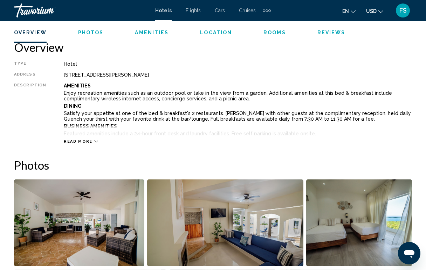
click at [94, 141] on icon "Main content" at bounding box center [96, 142] width 4 height 2
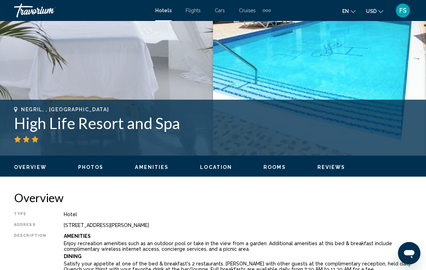
scroll to position [199, 0]
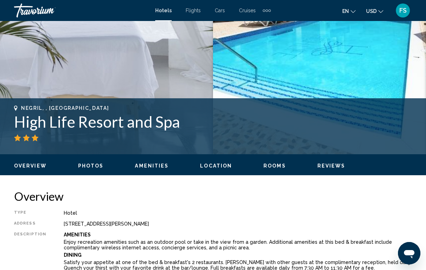
click at [151, 166] on span "Amenities" at bounding box center [152, 166] width 34 height 6
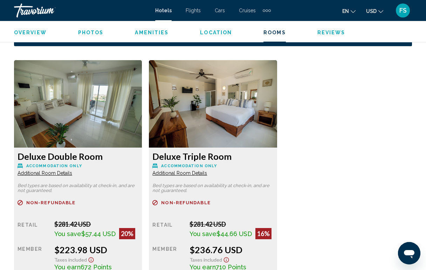
scroll to position [1373, 0]
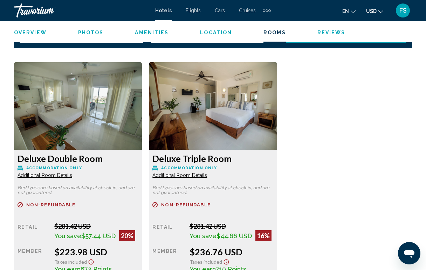
click at [95, 111] on img "Main content" at bounding box center [78, 106] width 128 height 88
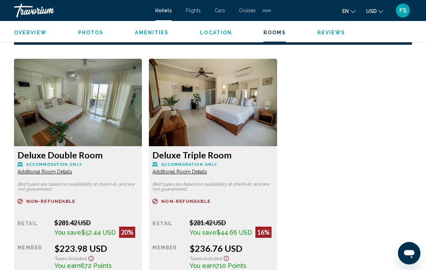
scroll to position [1355, 0]
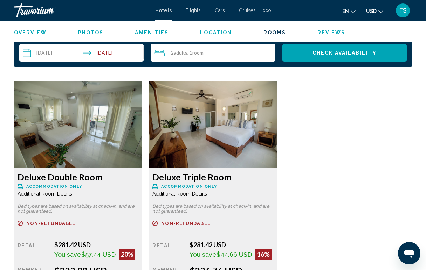
click at [92, 147] on img "Main content" at bounding box center [78, 125] width 128 height 88
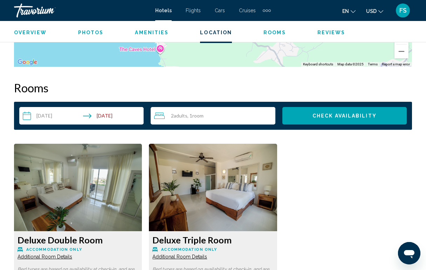
scroll to position [1289, 0]
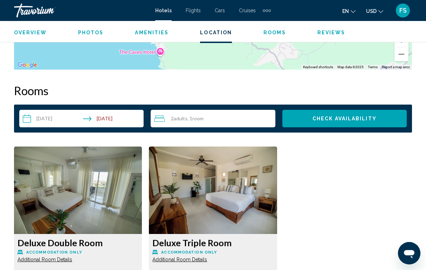
click at [92, 189] on img "Main content" at bounding box center [78, 191] width 128 height 88
click at [93, 189] on img "Main content" at bounding box center [78, 191] width 128 height 88
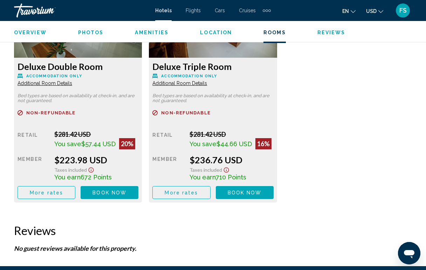
scroll to position [1468, 0]
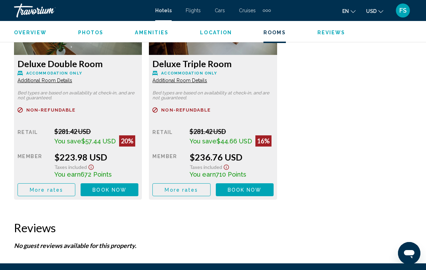
drag, startPoint x: 104, startPoint y: 192, endPoint x: 108, endPoint y: 219, distance: 27.6
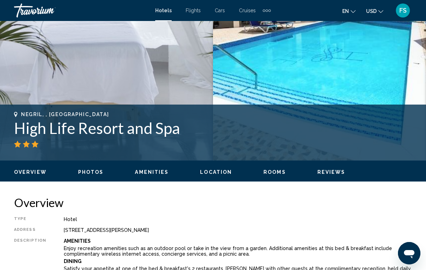
scroll to position [191, 0]
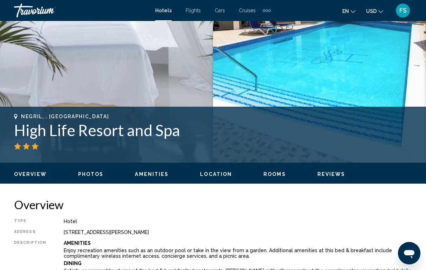
click at [220, 176] on span "Location" at bounding box center [216, 175] width 32 height 6
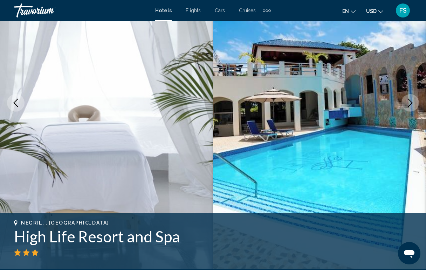
scroll to position [83, 0]
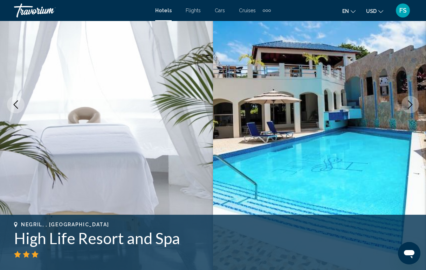
click at [410, 105] on icon "Next image" at bounding box center [410, 105] width 8 height 8
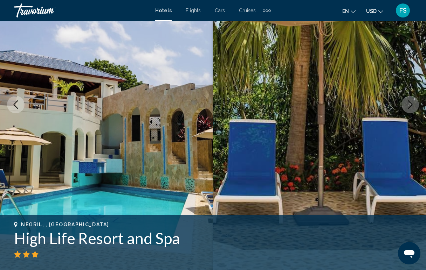
click at [410, 105] on icon "Next image" at bounding box center [410, 105] width 8 height 8
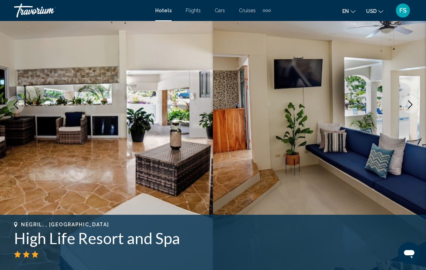
click at [410, 105] on icon "Next image" at bounding box center [410, 105] width 8 height 8
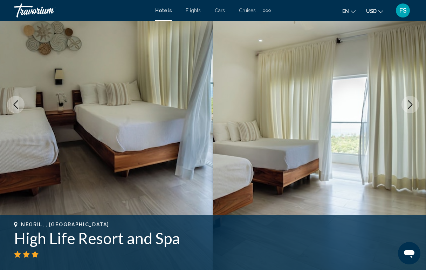
click at [410, 105] on icon "Next image" at bounding box center [410, 105] width 8 height 8
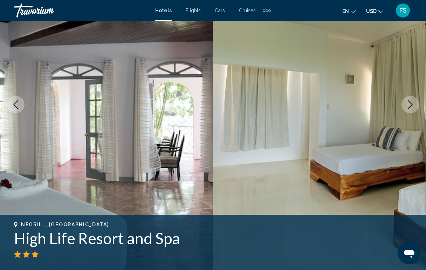
click at [407, 110] on button "Next image" at bounding box center [410, 105] width 18 height 18
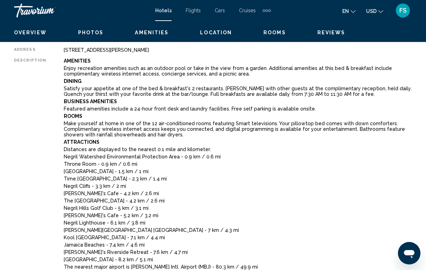
scroll to position [196, 0]
